Goal: Task Accomplishment & Management: Manage account settings

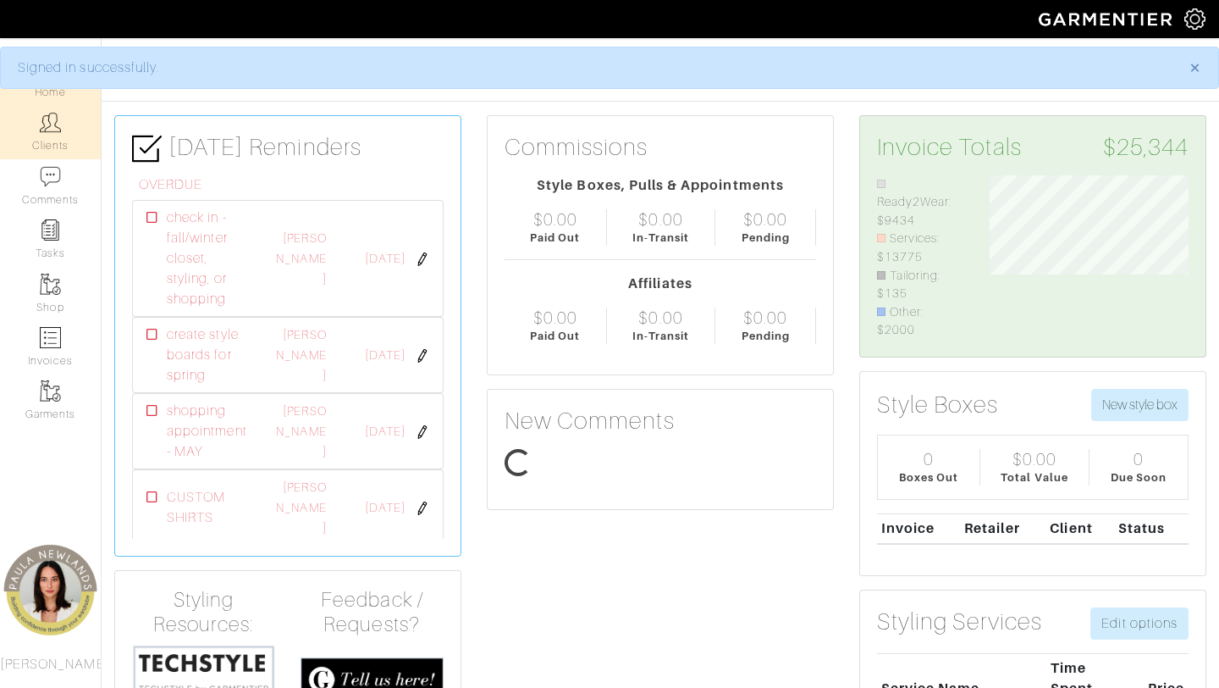
scroll to position [164, 224]
click at [54, 136] on link "Clients" at bounding box center [50, 131] width 101 height 53
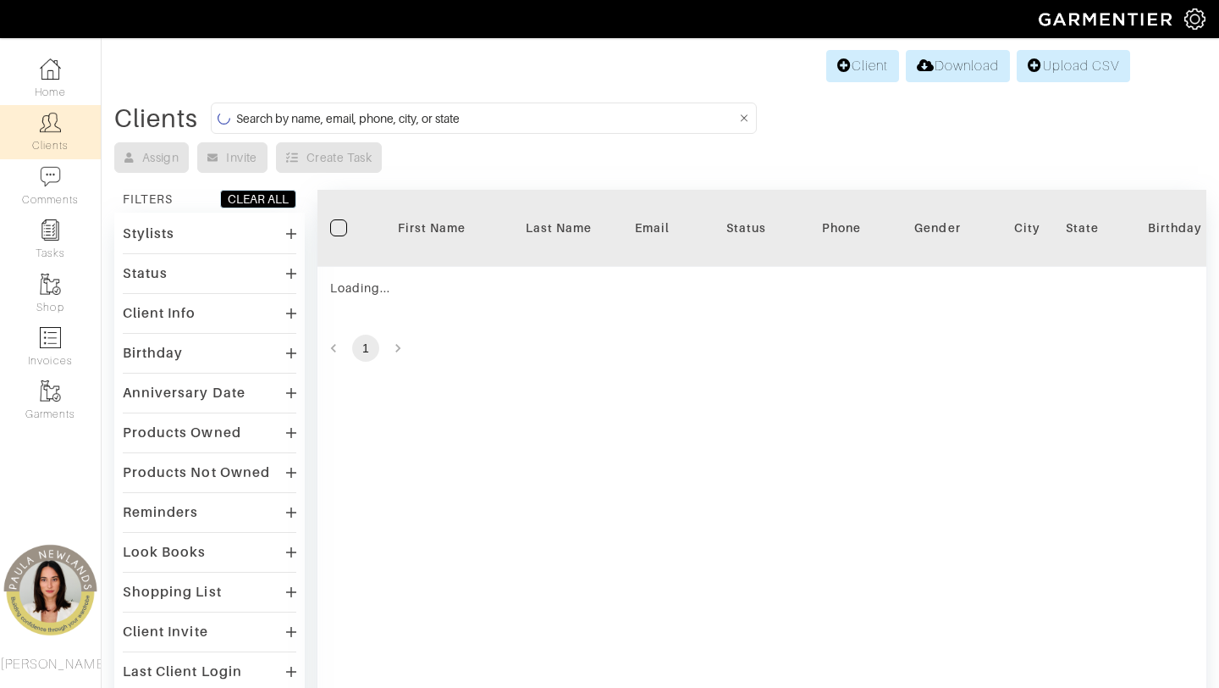
click at [283, 113] on input at bounding box center [486, 118] width 500 height 21
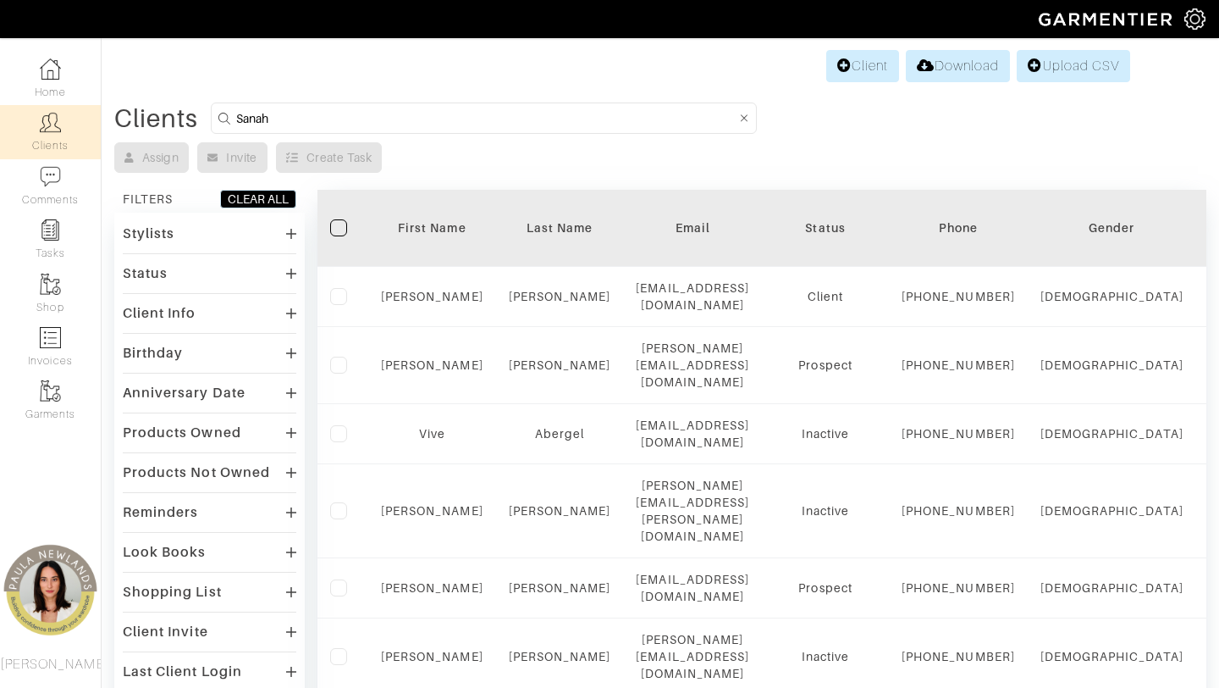
type input "Sanah"
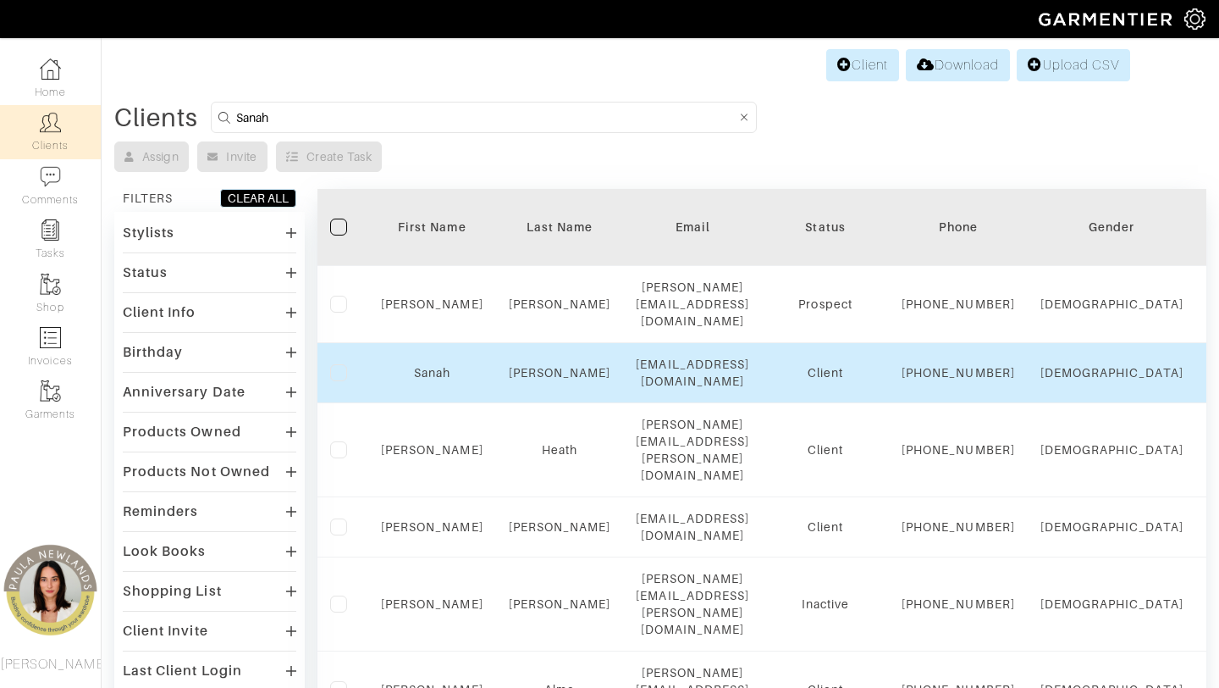
click at [410, 381] on div "Sanah" at bounding box center [432, 372] width 102 height 17
click at [430, 376] on link "Sanah" at bounding box center [432, 373] width 36 height 14
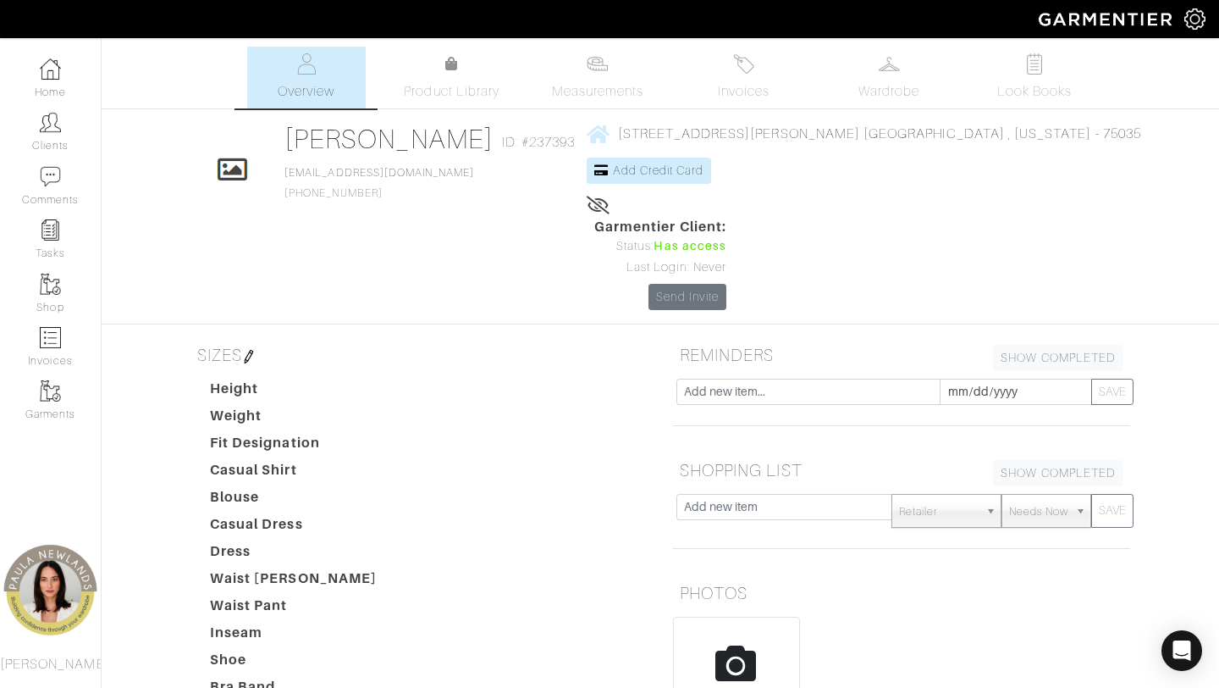
click at [519, 338] on h5 "SIZES" at bounding box center [419, 355] width 457 height 34
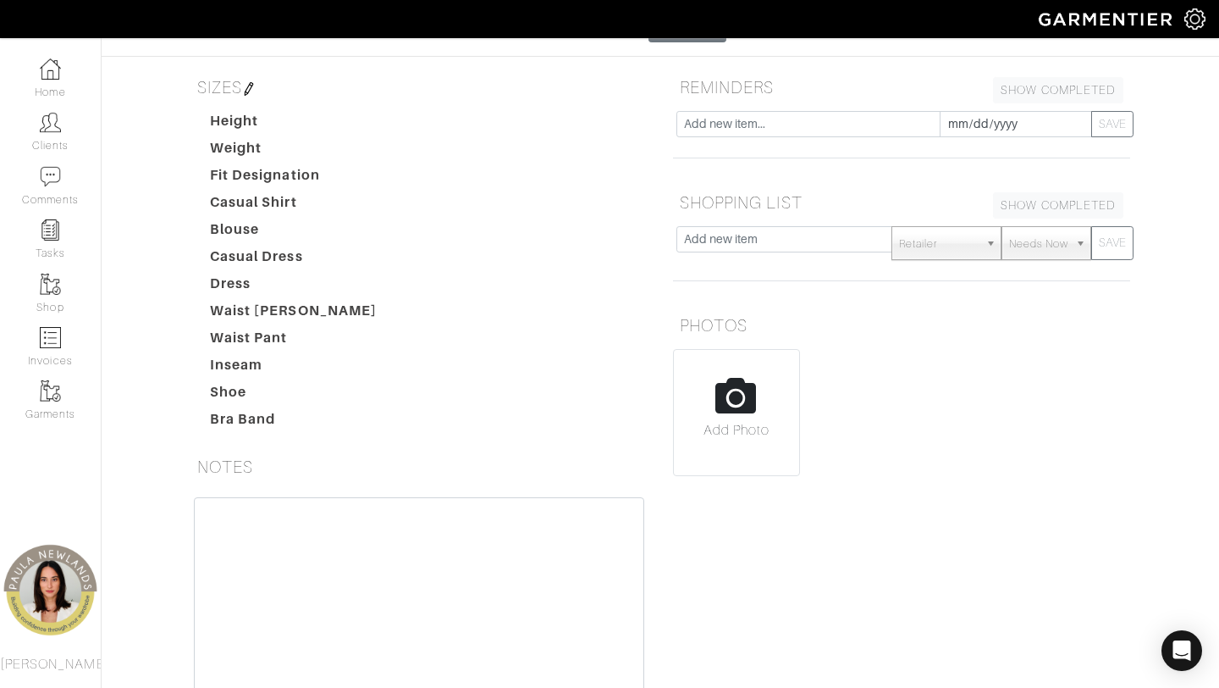
scroll to position [329, 0]
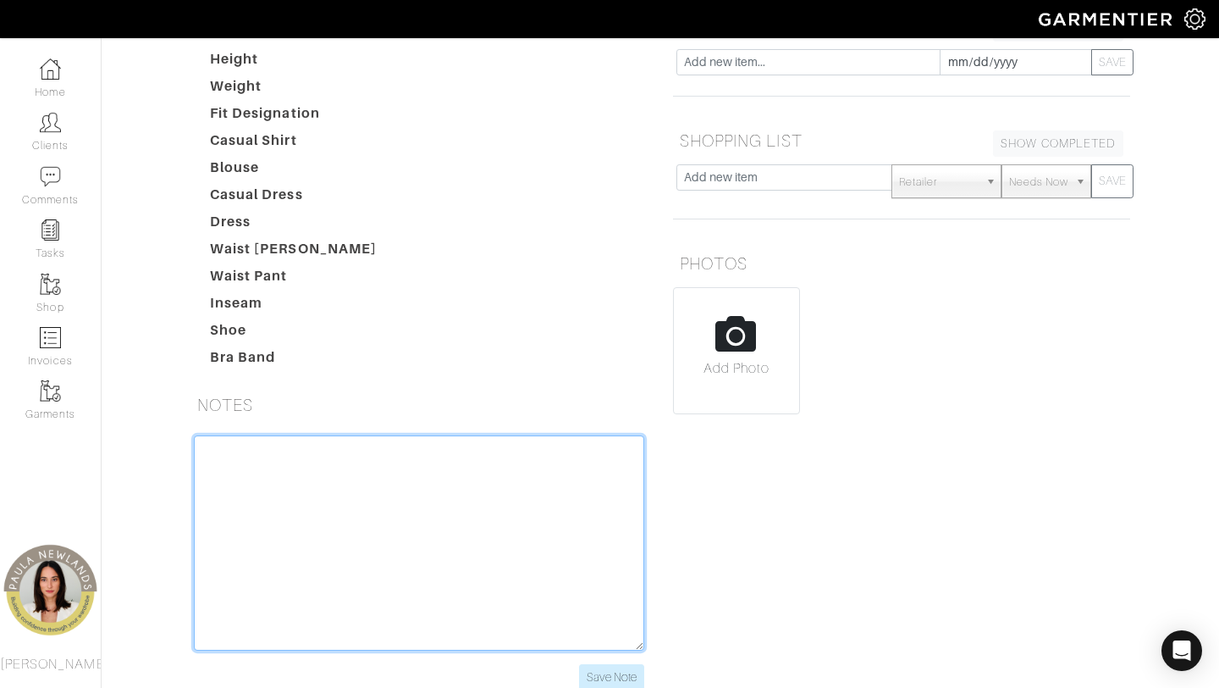
click at [264, 435] on textarea at bounding box center [419, 542] width 450 height 215
click at [509, 435] on textarea "- Clothing restrictions due to religious reasons" at bounding box center [419, 542] width 450 height 215
drag, startPoint x: 573, startPoint y: 383, endPoint x: 595, endPoint y: 360, distance: 31.7
click at [595, 435] on textarea "- Clothing restrictions due to religious reasons (cannot show legs, arms, stoma…" at bounding box center [419, 542] width 450 height 215
type textarea "- Clothing restrictions due to religious reasons (cannot show legs or most of a…"
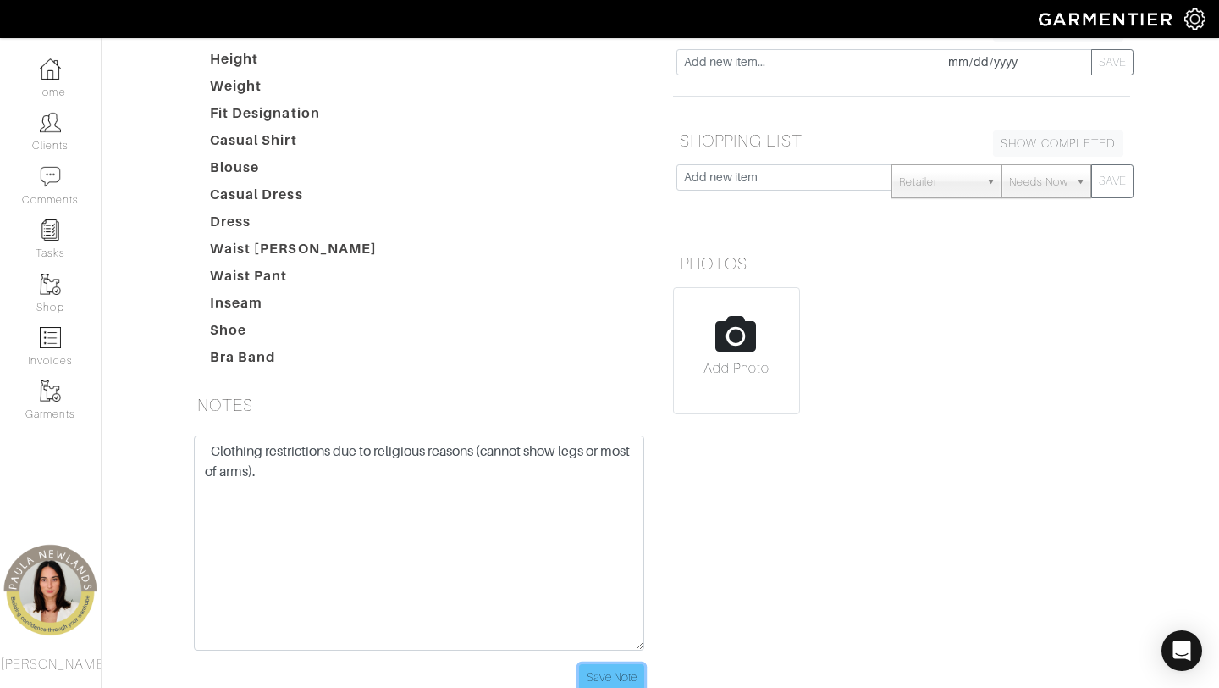
click at [593, 664] on input "Save Note" at bounding box center [611, 677] width 65 height 26
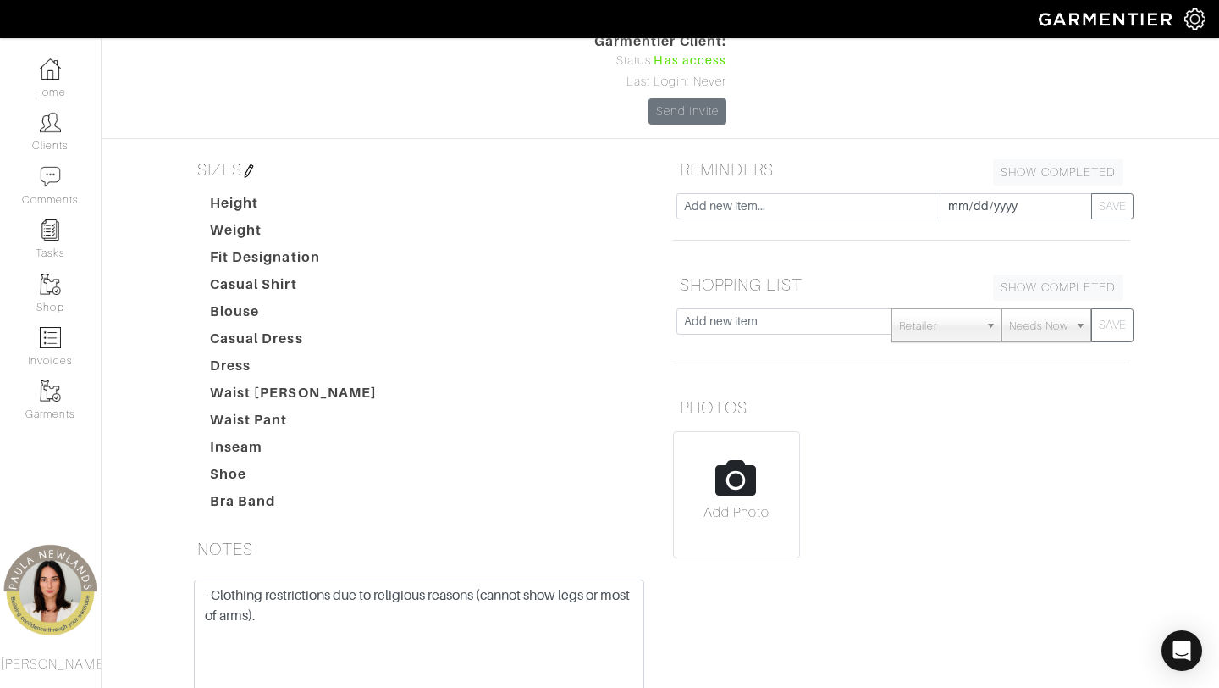
scroll to position [340, 0]
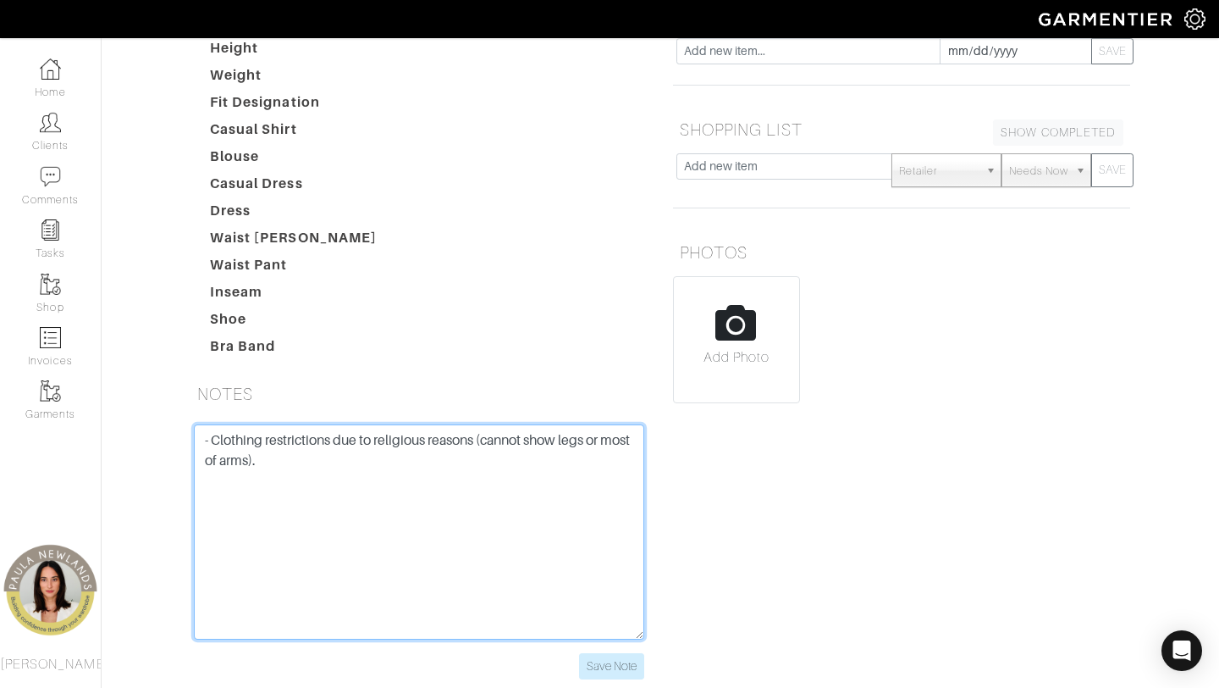
click at [284, 424] on textarea "- Clothing restrictions due to religious reasons (cannot show legs or most of a…" at bounding box center [419, 531] width 450 height 215
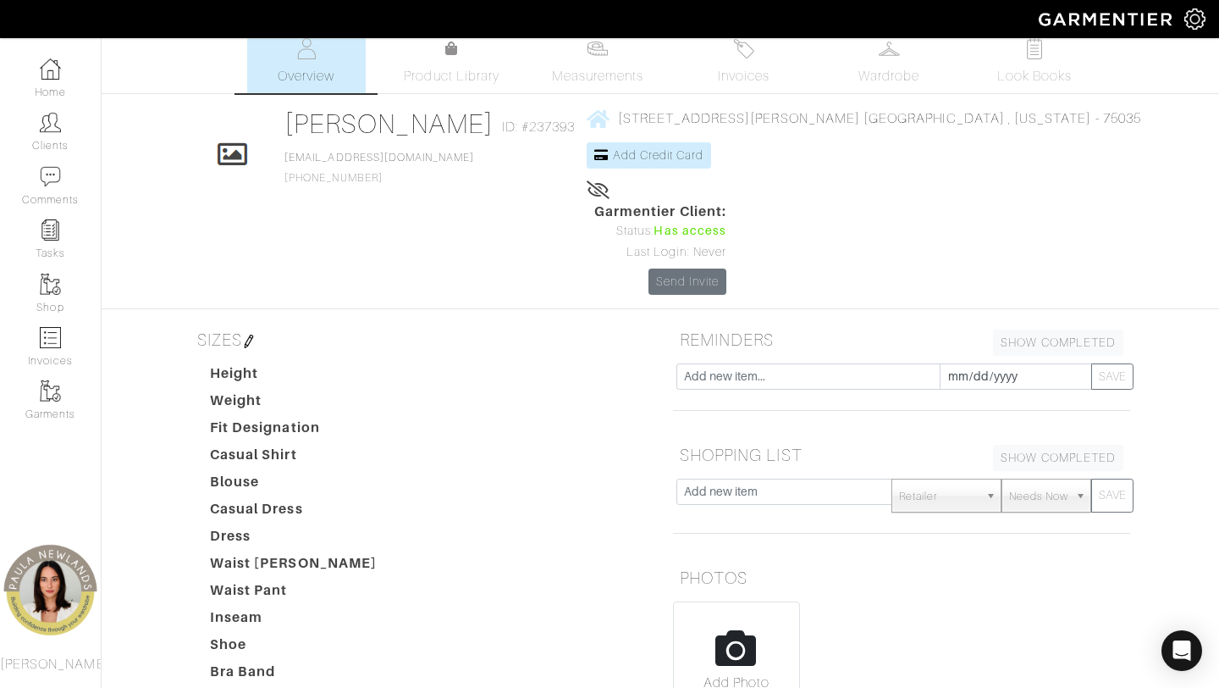
scroll to position [0, 0]
